Goal: Task Accomplishment & Management: Complete application form

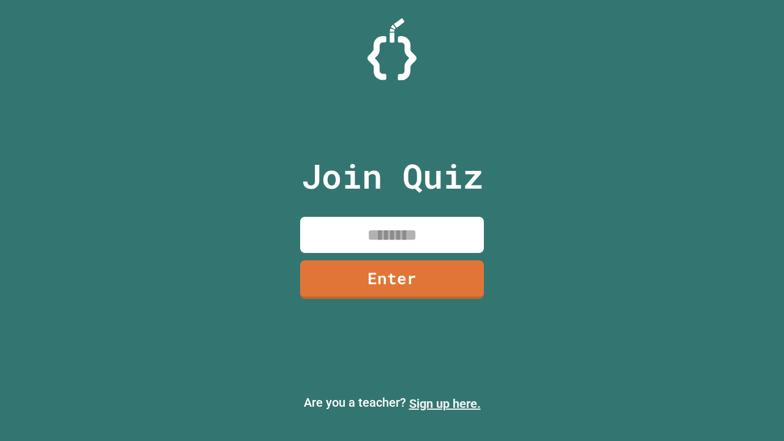
click at [445, 404] on link "Sign up here." at bounding box center [445, 403] width 72 height 15
